Goal: Task Accomplishment & Management: Manage account settings

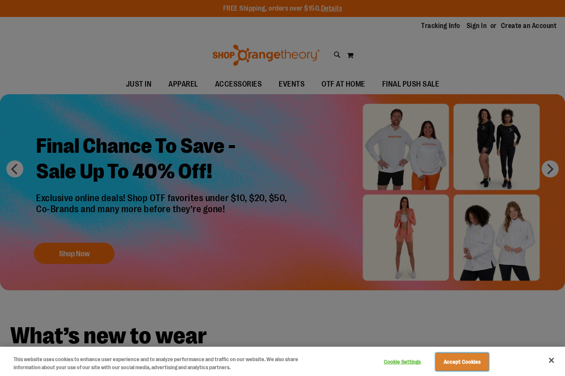
click at [445, 369] on button "Accept Cookies" at bounding box center [462, 362] width 53 height 18
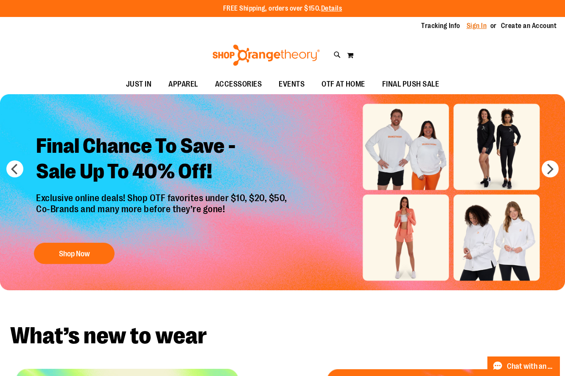
click at [475, 28] on link "Sign In" at bounding box center [476, 25] width 20 height 9
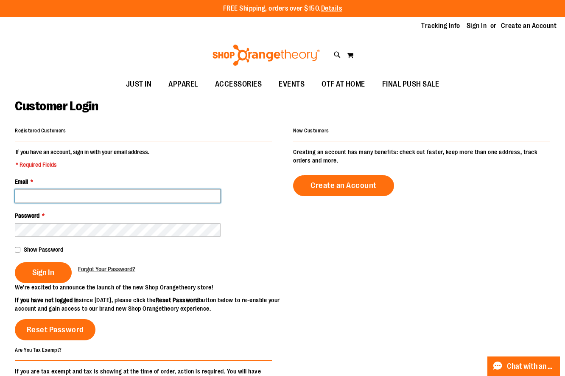
click at [26, 199] on input "Email *" at bounding box center [118, 196] width 206 height 14
click at [47, 198] on input "Email *" at bounding box center [118, 196] width 206 height 14
type input "**********"
click at [92, 221] on div "Password *" at bounding box center [143, 223] width 257 height 25
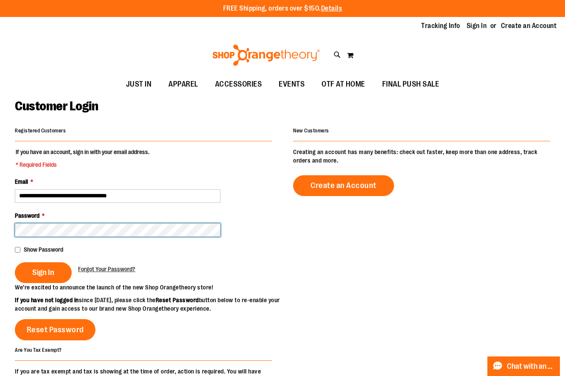
click at [15, 262] on button "Sign In" at bounding box center [43, 272] width 57 height 21
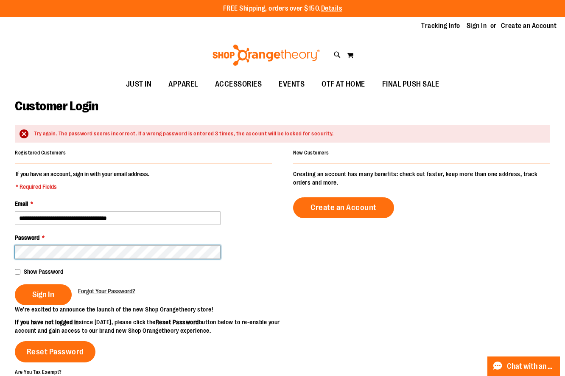
click at [15, 284] on button "Sign In" at bounding box center [43, 294] width 57 height 21
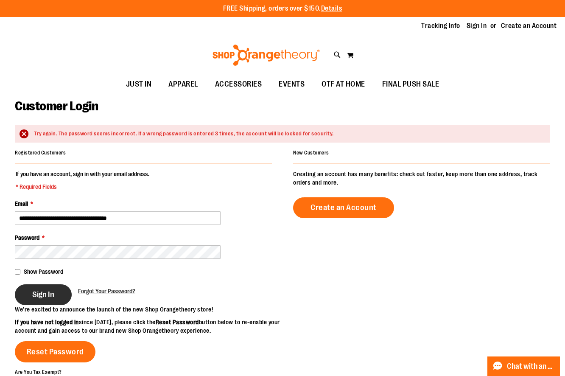
click at [40, 292] on span "Sign In" at bounding box center [43, 294] width 22 height 9
click at [23, 271] on div "Show Password" at bounding box center [143, 271] width 257 height 8
